Goal: Transaction & Acquisition: Purchase product/service

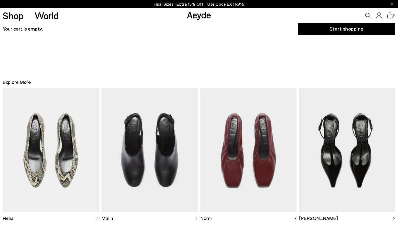
click at [371, 14] on div "0" at bounding box center [331, 15] width 133 height 15
click at [369, 15] on icon at bounding box center [367, 15] width 5 height 5
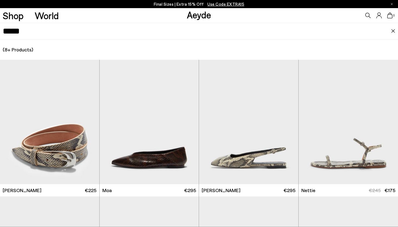
drag, startPoint x: 27, startPoint y: 35, endPoint x: 0, endPoint y: 26, distance: 28.0
click at [0, 26] on div "*****" at bounding box center [199, 31] width 398 height 17
click at [87, 126] on div "Next slide" at bounding box center [88, 124] width 16 height 16
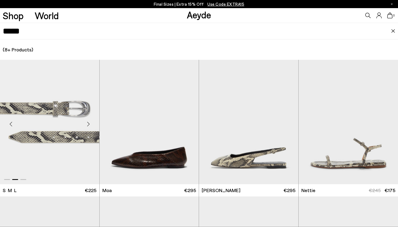
click at [87, 126] on div "Next slide" at bounding box center [88, 124] width 16 height 16
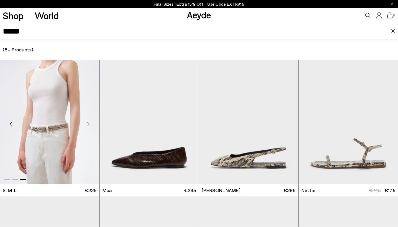
click at [87, 126] on div "Next slide" at bounding box center [88, 124] width 16 height 16
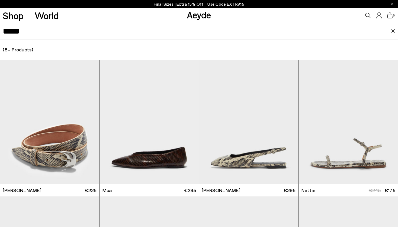
drag, startPoint x: 28, startPoint y: 35, endPoint x: 0, endPoint y: 32, distance: 28.6
click at [0, 32] on div "*****" at bounding box center [199, 31] width 398 height 17
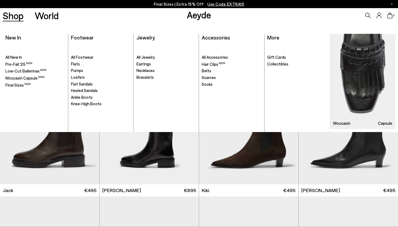
type input "*****"
click at [81, 96] on span "Ankle Boots" at bounding box center [82, 97] width 22 height 5
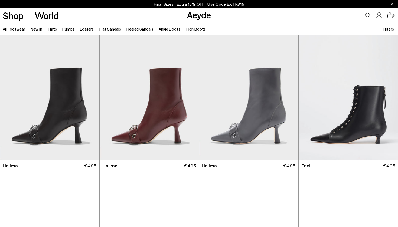
scroll to position [139, 0]
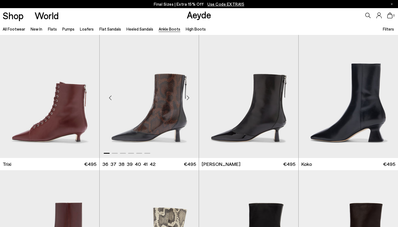
click at [187, 98] on div "Next slide" at bounding box center [188, 98] width 16 height 16
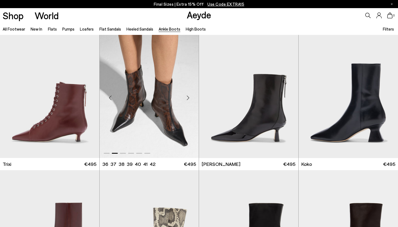
click at [187, 98] on div "Next slide" at bounding box center [188, 98] width 16 height 16
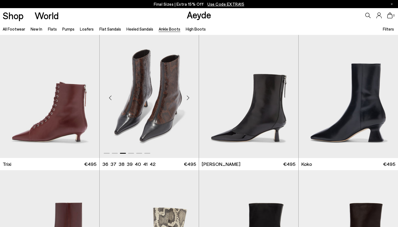
click at [187, 98] on div "Next slide" at bounding box center [188, 98] width 16 height 16
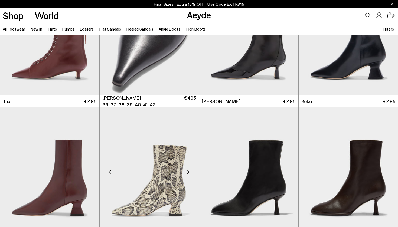
scroll to position [297, 0]
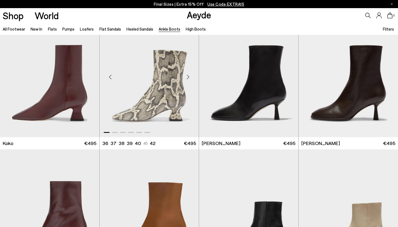
click at [188, 74] on div "Next slide" at bounding box center [188, 77] width 16 height 16
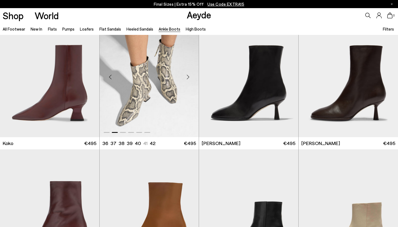
click at [188, 74] on div "Next slide" at bounding box center [188, 77] width 16 height 16
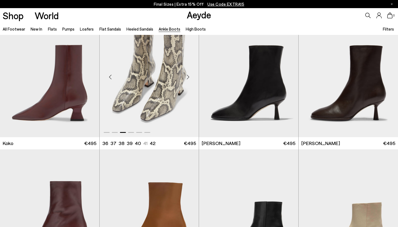
click at [188, 74] on div "Next slide" at bounding box center [188, 77] width 16 height 16
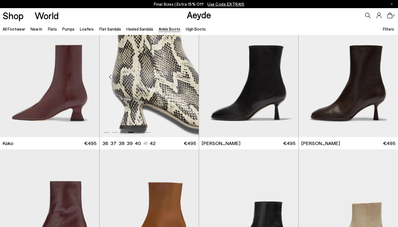
click at [188, 74] on div "Next slide" at bounding box center [188, 77] width 16 height 16
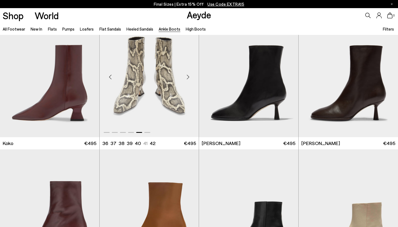
click at [188, 74] on div "Next slide" at bounding box center [188, 77] width 16 height 16
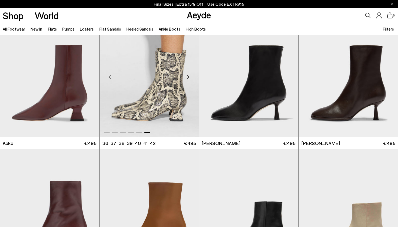
click at [188, 74] on div "Next slide" at bounding box center [188, 77] width 16 height 16
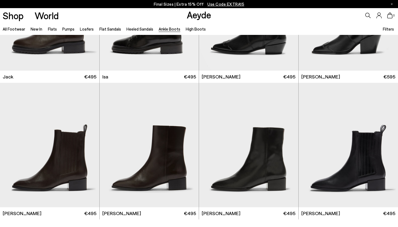
scroll to position [1201, 0]
